Goal: Task Accomplishment & Management: Complete application form

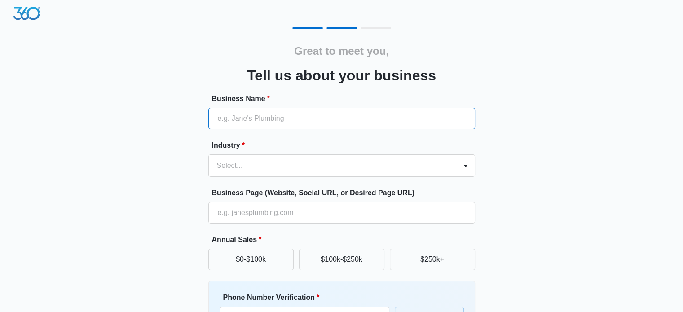
click at [297, 123] on input "Business Name *" at bounding box center [341, 119] width 267 height 22
type input "Builders Technology Source LLC"
type input "(404) 542-4280"
drag, startPoint x: 323, startPoint y: 119, endPoint x: 260, endPoint y: 118, distance: 62.4
click at [260, 118] on input "Builders Technology Source LLC" at bounding box center [341, 119] width 267 height 22
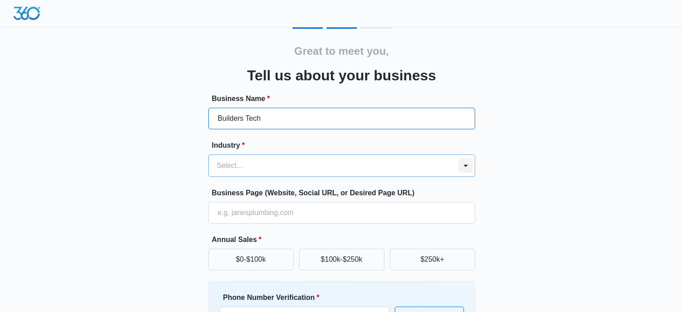
type input "Builders Tech"
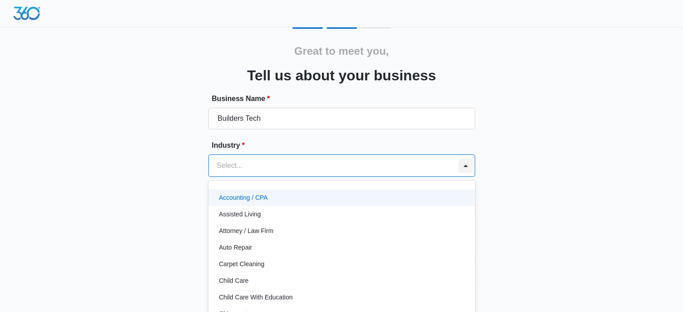
scroll to position [9, 0]
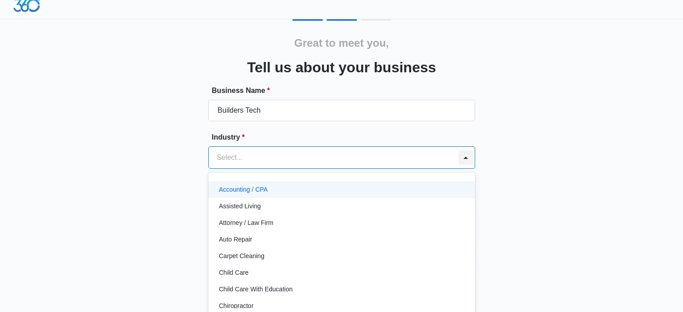
click at [461, 165] on div at bounding box center [466, 158] width 18 height 22
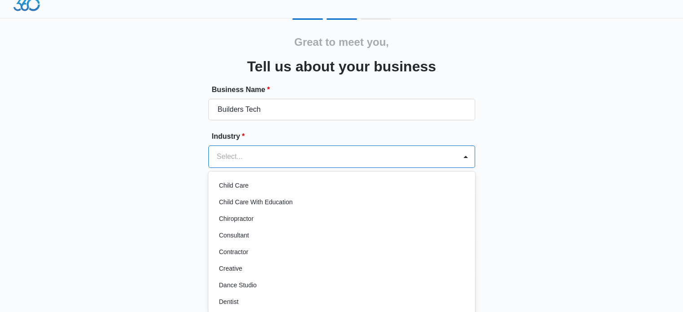
scroll to position [90, 0]
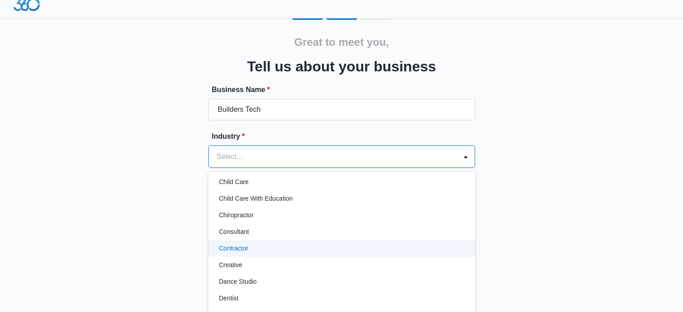
click at [258, 247] on div "Contractor" at bounding box center [340, 248] width 243 height 9
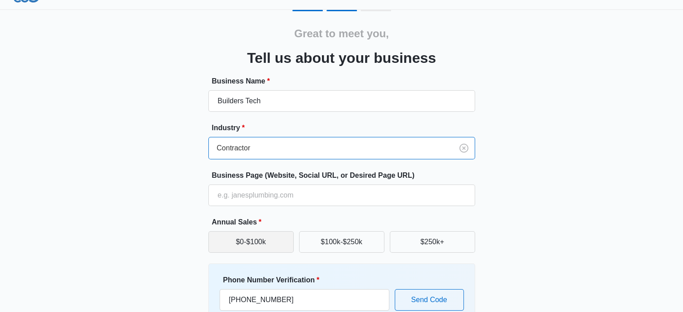
scroll to position [0, 0]
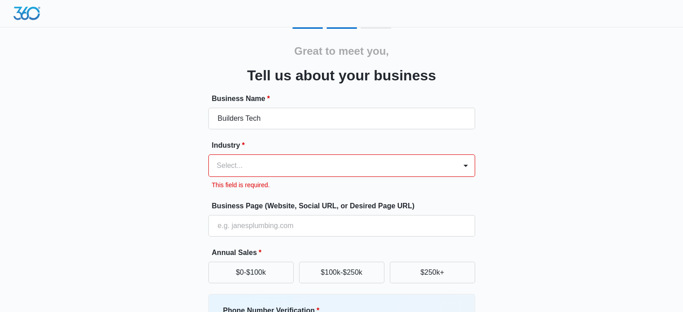
click at [236, 167] on div "Industry * Select... This field is required." at bounding box center [341, 165] width 267 height 50
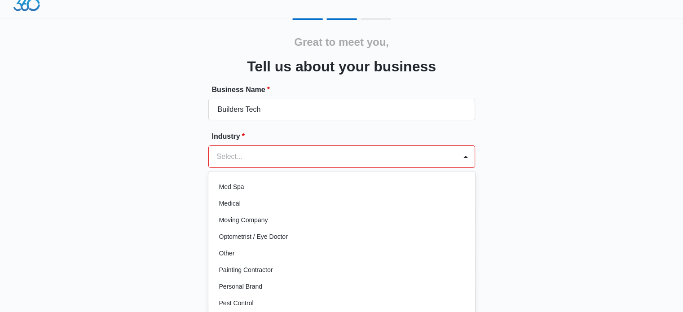
scroll to position [465, 0]
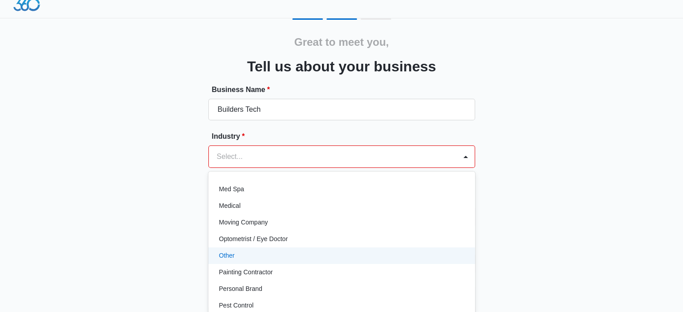
click at [236, 259] on div "Other" at bounding box center [340, 255] width 243 height 9
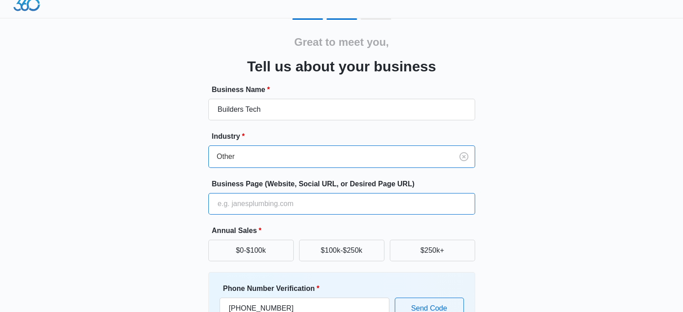
click at [251, 205] on input "Business Page (Website, Social URL, or Desired Page URL)" at bounding box center [341, 204] width 267 height 22
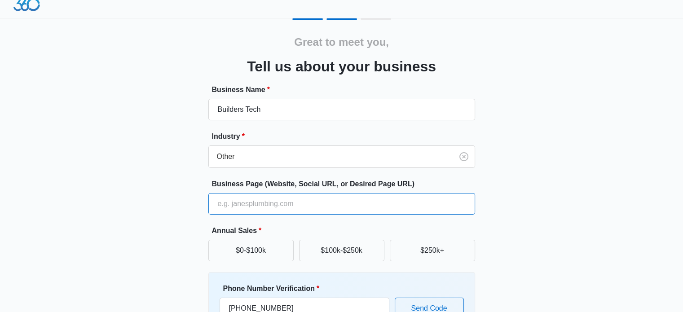
type input "https://www.builderstechnologysource.com/"
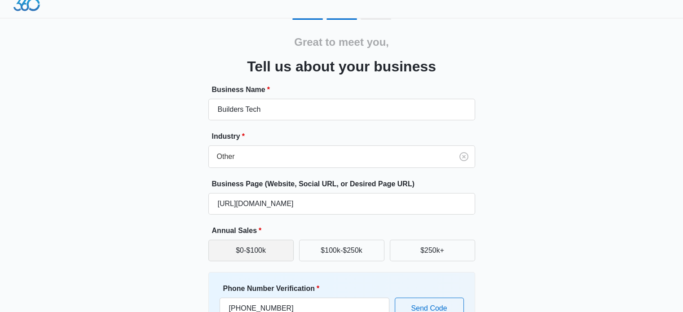
click at [266, 253] on button "$0-$100k" at bounding box center [250, 251] width 85 height 22
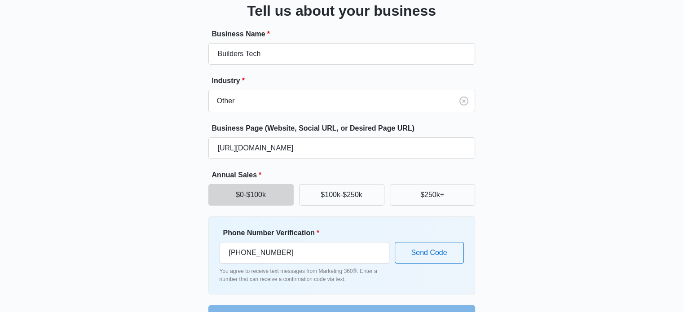
scroll to position [90, 0]
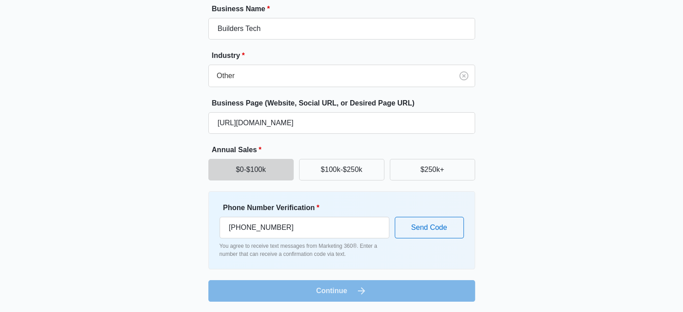
click at [338, 295] on form "Business Name * Builders Tech Industry * Other Business Page (Website, Social U…" at bounding box center [341, 153] width 267 height 298
click at [404, 229] on button "Send Code" at bounding box center [429, 228] width 69 height 22
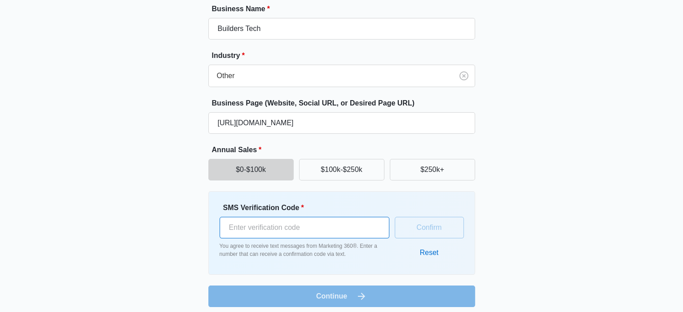
click at [247, 231] on input "SMS Verification Code *" at bounding box center [305, 228] width 170 height 22
type input "336087"
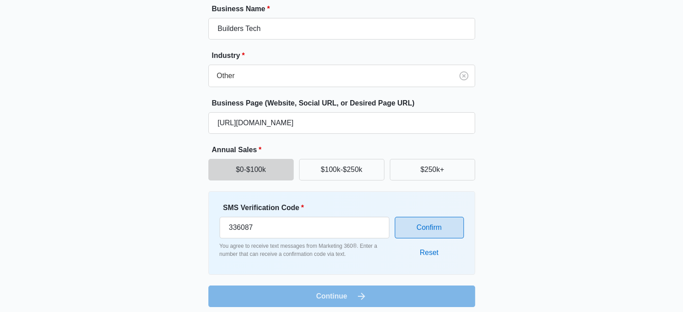
click at [402, 224] on button "Confirm" at bounding box center [429, 228] width 69 height 22
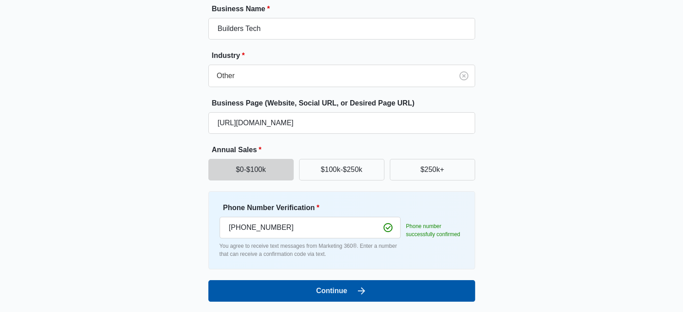
click at [363, 287] on icon "submit" at bounding box center [361, 291] width 11 height 11
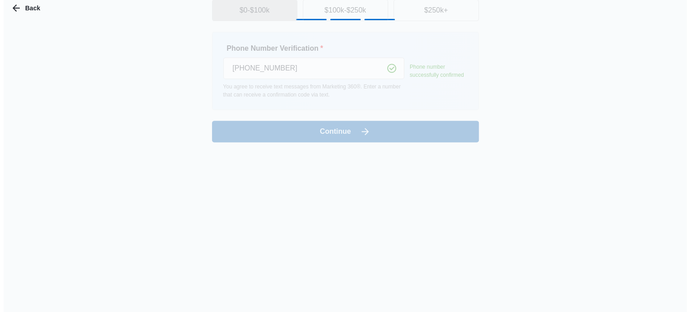
scroll to position [0, 0]
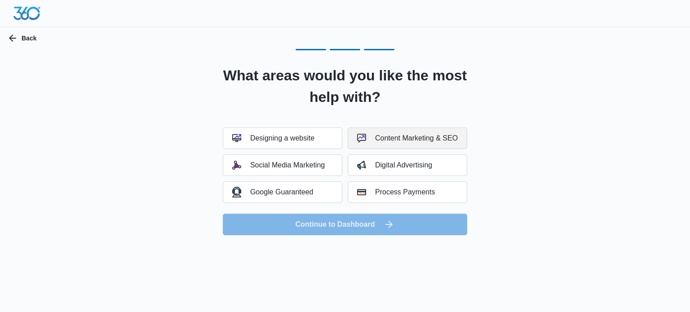
click at [372, 149] on button "Content Marketing & SEO" at bounding box center [406, 138] width 119 height 22
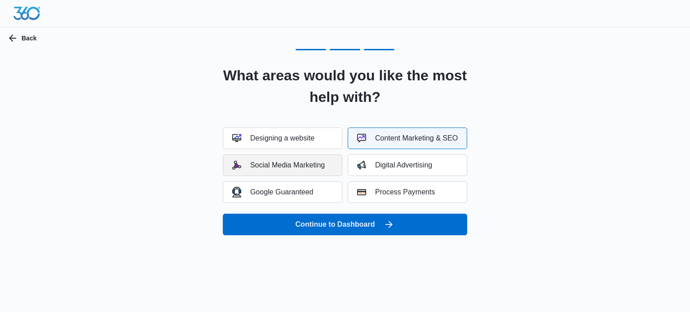
click at [318, 162] on div "Social Media Marketing" at bounding box center [278, 165] width 92 height 9
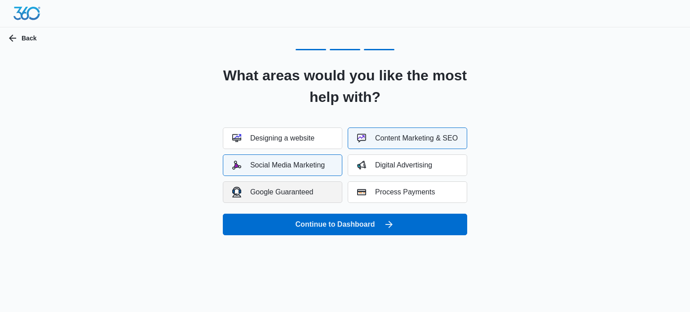
click at [310, 186] on button "Google Guaranteed" at bounding box center [282, 192] width 119 height 22
click at [377, 171] on button "Digital Advertising" at bounding box center [406, 165] width 119 height 22
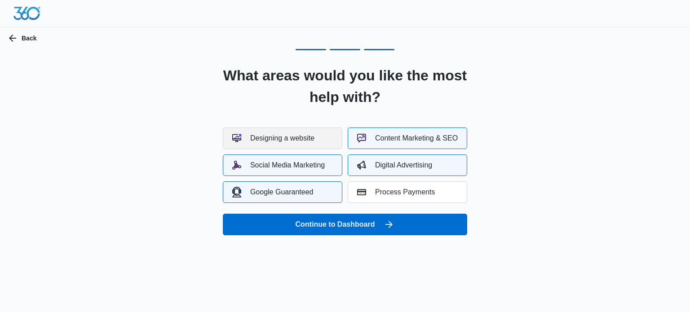
click at [311, 139] on div "Designing a website" at bounding box center [273, 138] width 82 height 9
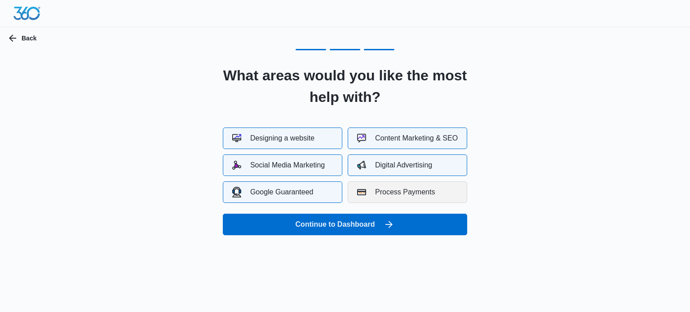
click at [363, 186] on button "Process Payments" at bounding box center [406, 192] width 119 height 22
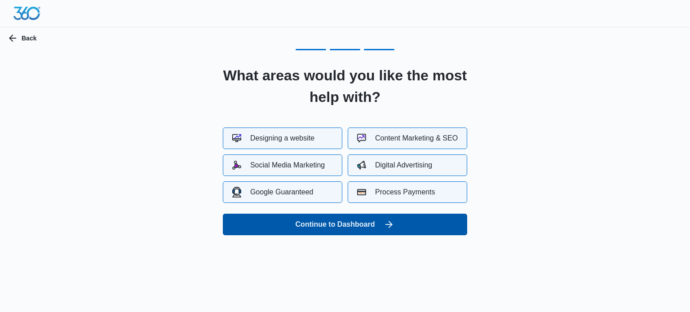
click at [365, 223] on button "Continue to Dashboard" at bounding box center [345, 225] width 244 height 22
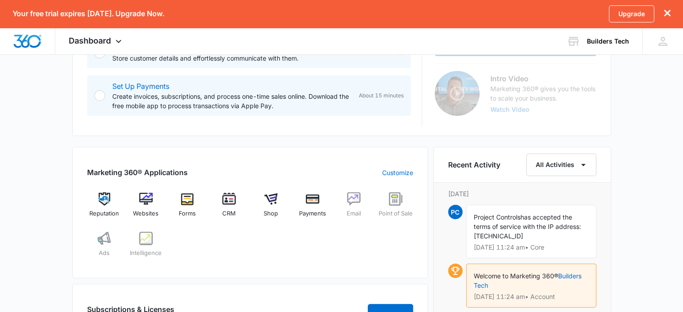
scroll to position [269, 0]
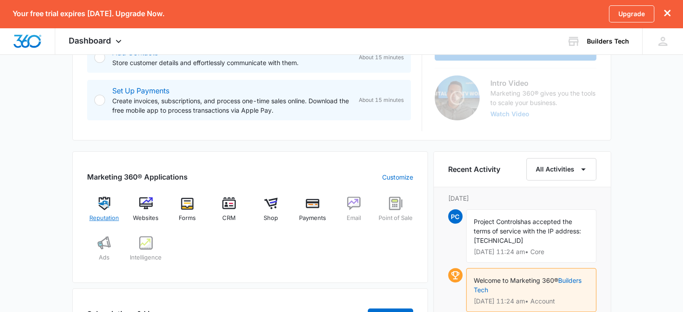
click at [108, 203] on img at bounding box center [103, 203] width 13 height 13
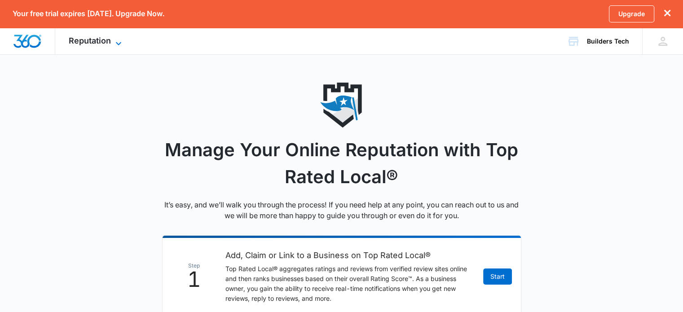
click at [120, 44] on icon at bounding box center [118, 43] width 11 height 11
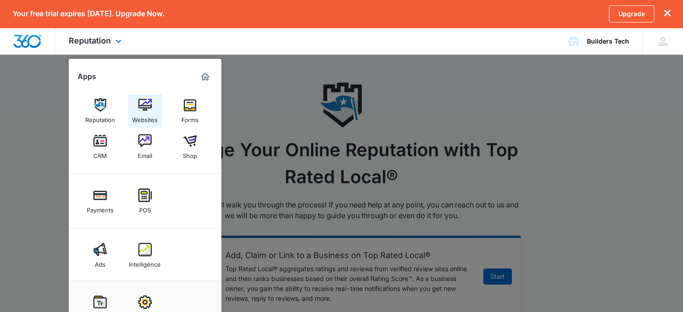
click at [140, 109] on img at bounding box center [144, 104] width 13 height 13
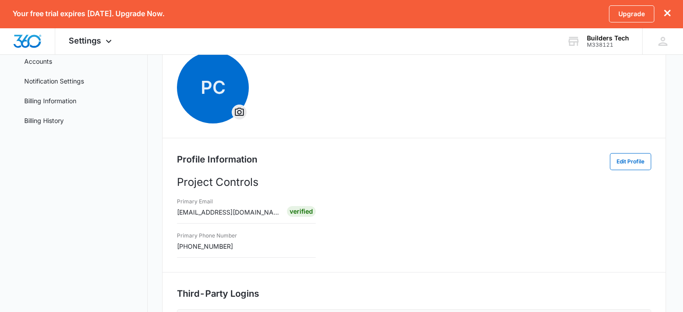
scroll to position [18, 0]
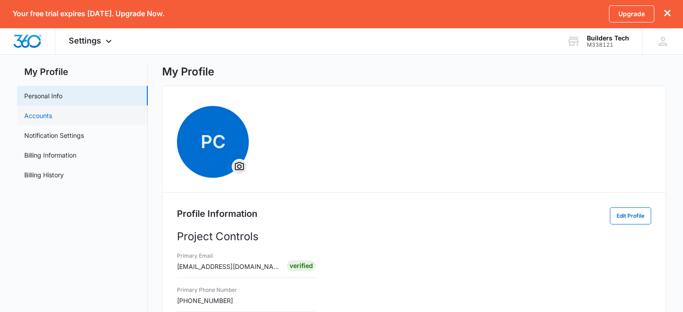
click at [41, 119] on link "Accounts" at bounding box center [38, 115] width 28 height 9
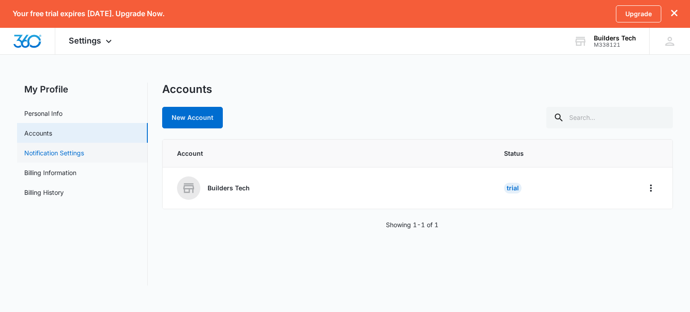
click at [51, 154] on link "Notification Settings" at bounding box center [54, 152] width 60 height 9
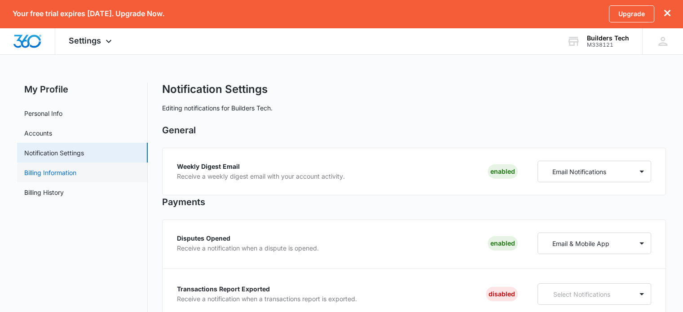
click at [60, 176] on link "Billing Information" at bounding box center [50, 172] width 52 height 9
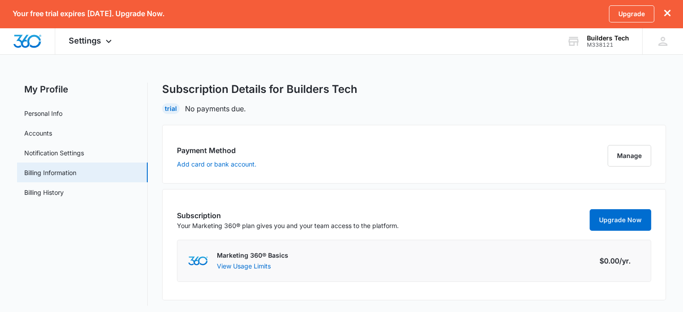
scroll to position [4, 0]
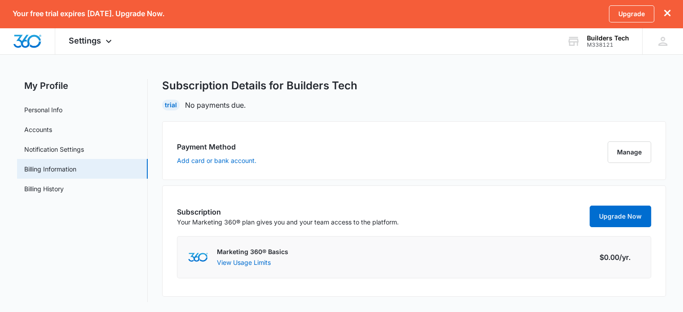
click at [208, 217] on p "Your Marketing 360® plan gives you and your team access to the platform." at bounding box center [288, 221] width 222 height 9
click at [239, 260] on button "View Usage Limits" at bounding box center [244, 262] width 54 height 9
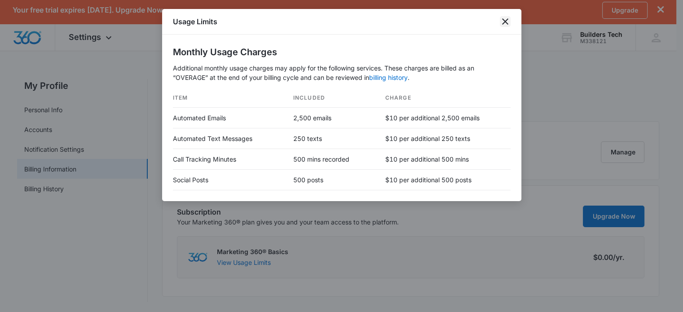
click at [506, 23] on icon "close" at bounding box center [505, 21] width 6 height 6
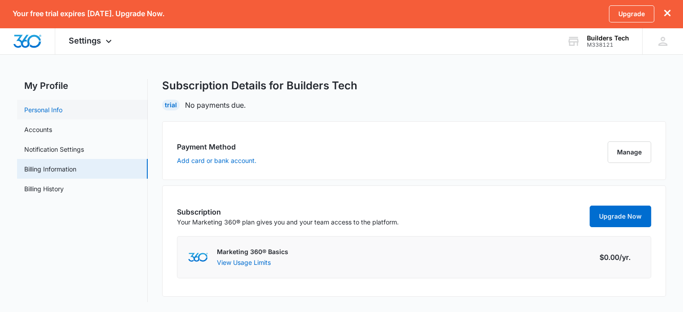
click at [33, 114] on link "Personal Info" at bounding box center [43, 109] width 38 height 9
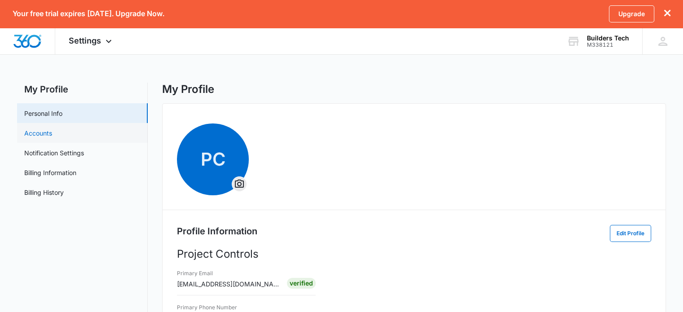
click at [36, 129] on link "Accounts" at bounding box center [38, 132] width 28 height 9
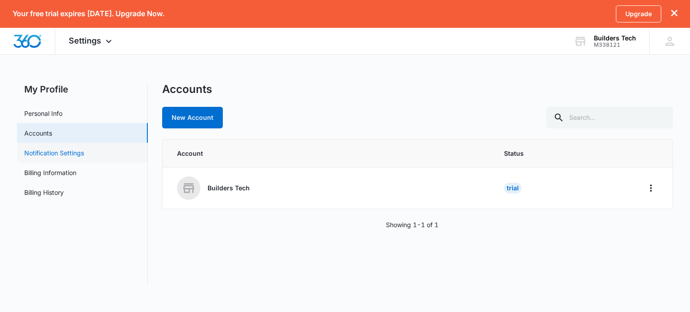
click at [41, 153] on link "Notification Settings" at bounding box center [54, 152] width 60 height 9
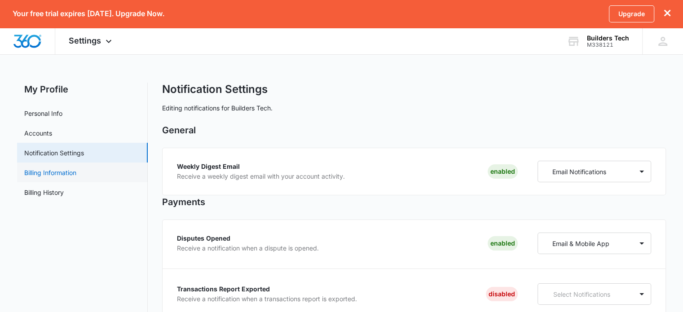
click at [49, 174] on link "Billing Information" at bounding box center [50, 172] width 52 height 9
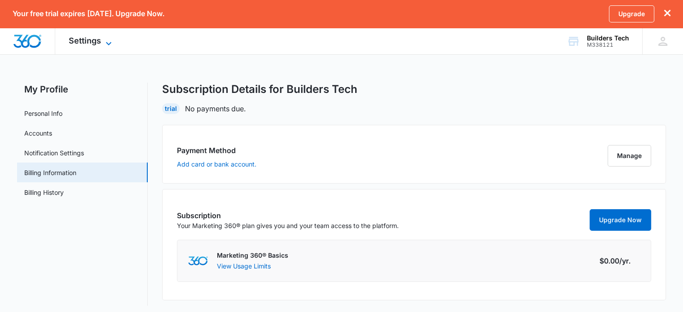
click at [110, 43] on icon at bounding box center [108, 43] width 11 height 11
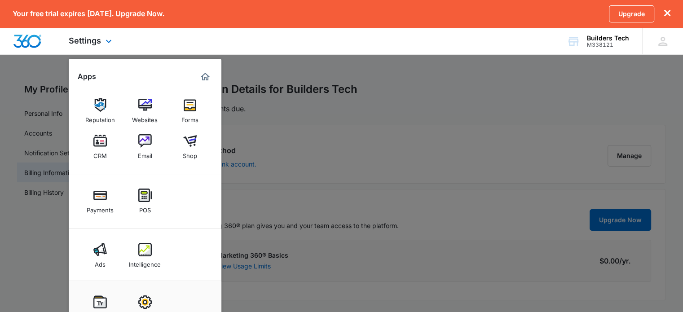
scroll to position [2, 0]
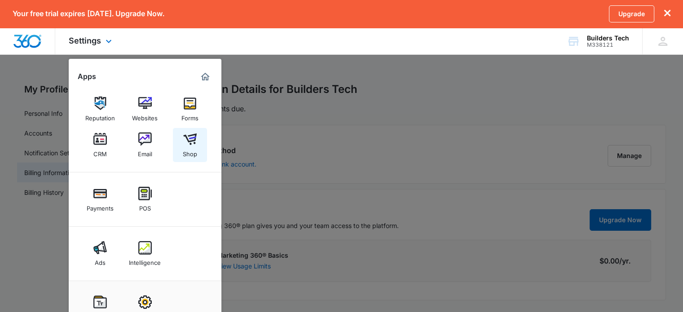
click at [185, 143] on img at bounding box center [189, 138] width 13 height 13
